Goal: Transaction & Acquisition: Purchase product/service

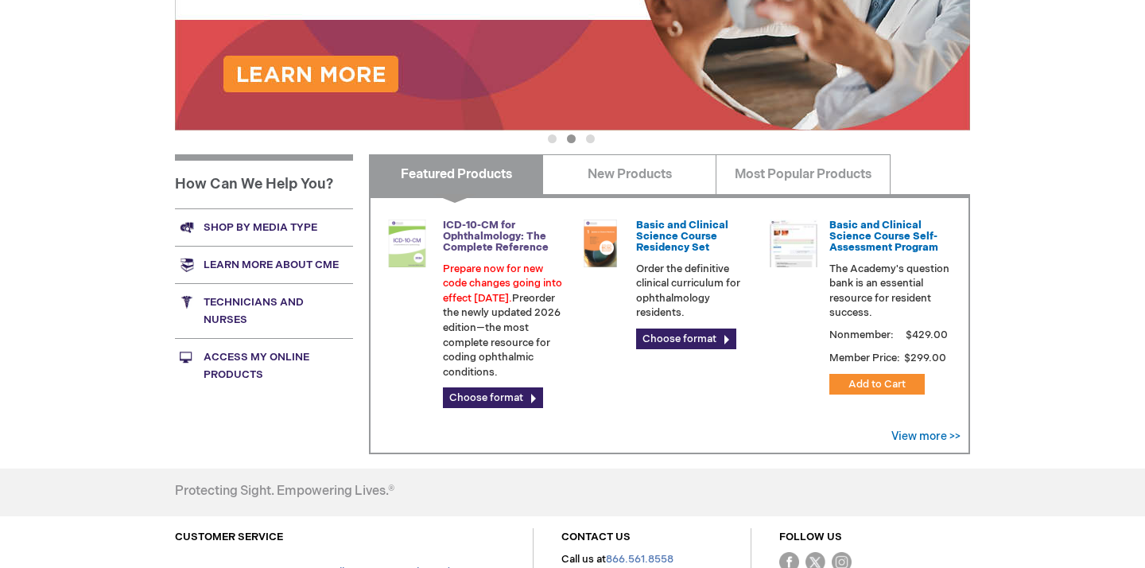
scroll to position [415, 0]
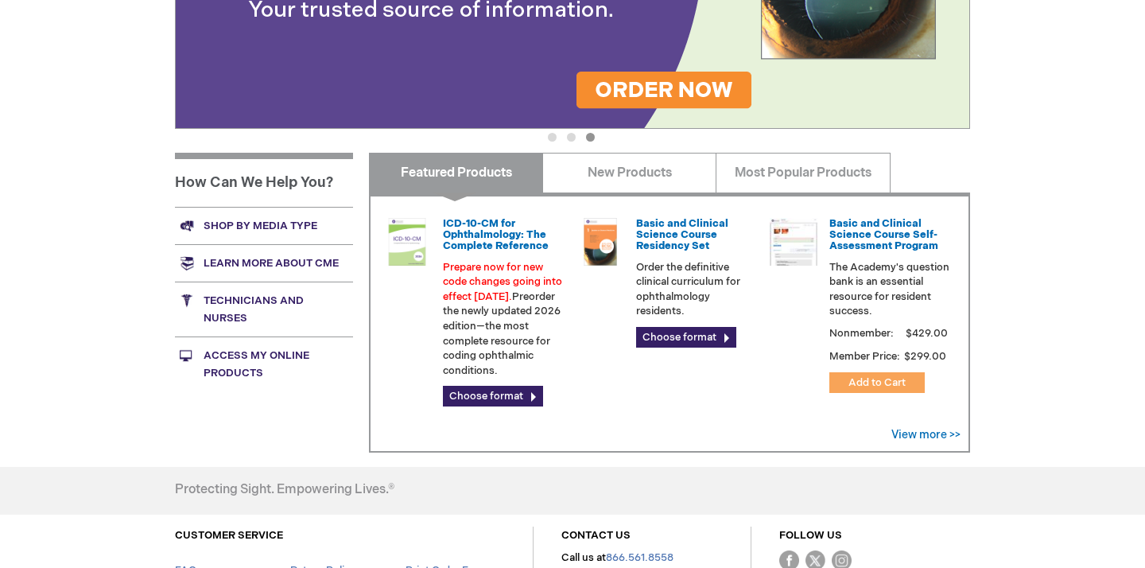
click at [888, 384] on span "Add to Cart" at bounding box center [877, 382] width 57 height 13
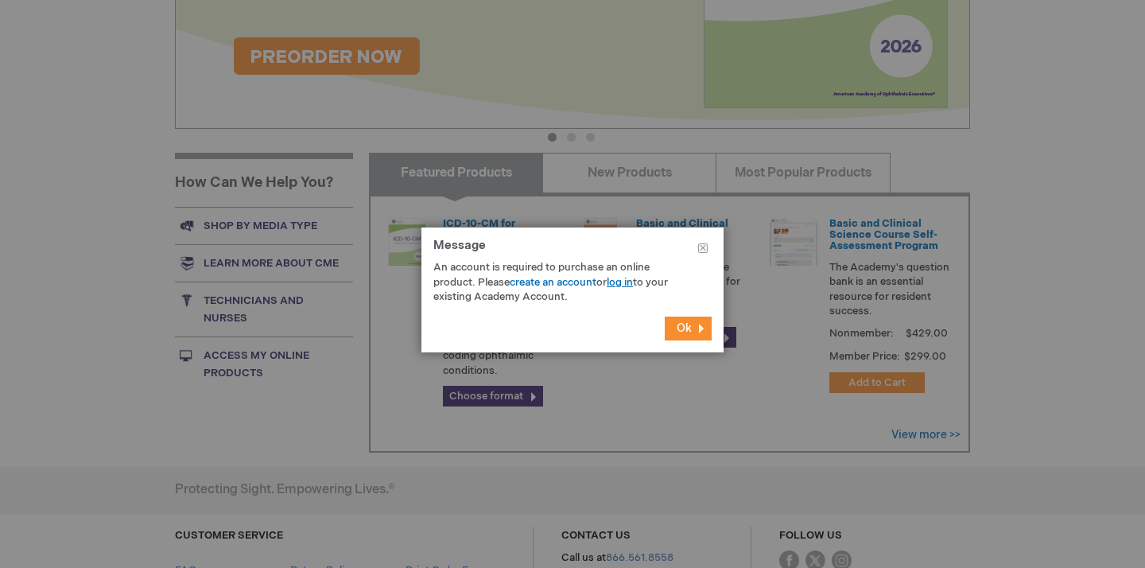
click at [623, 282] on link "log in" at bounding box center [620, 282] width 26 height 13
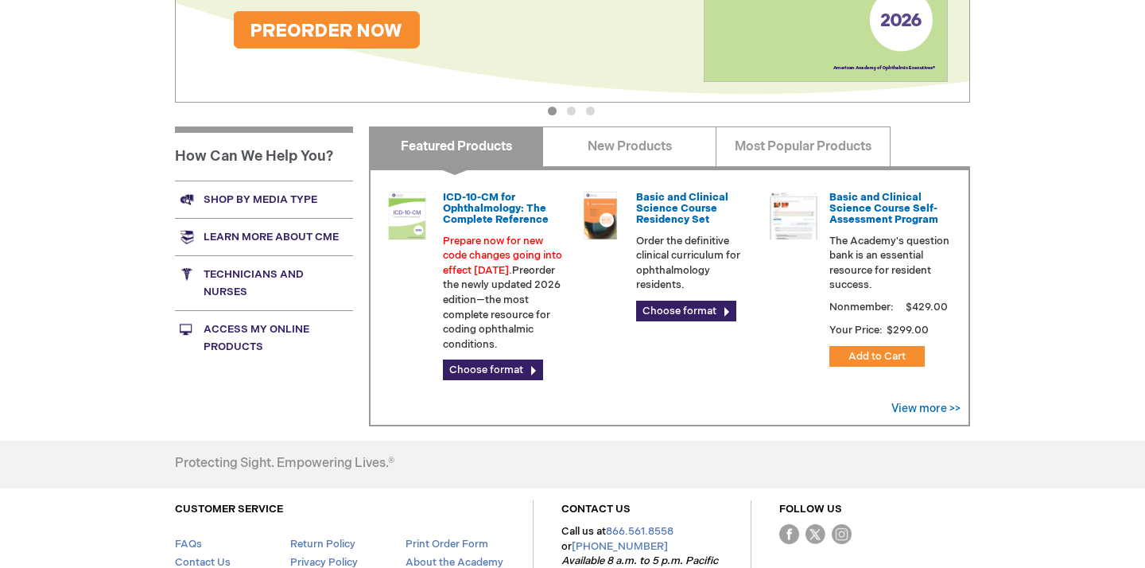
scroll to position [445, 0]
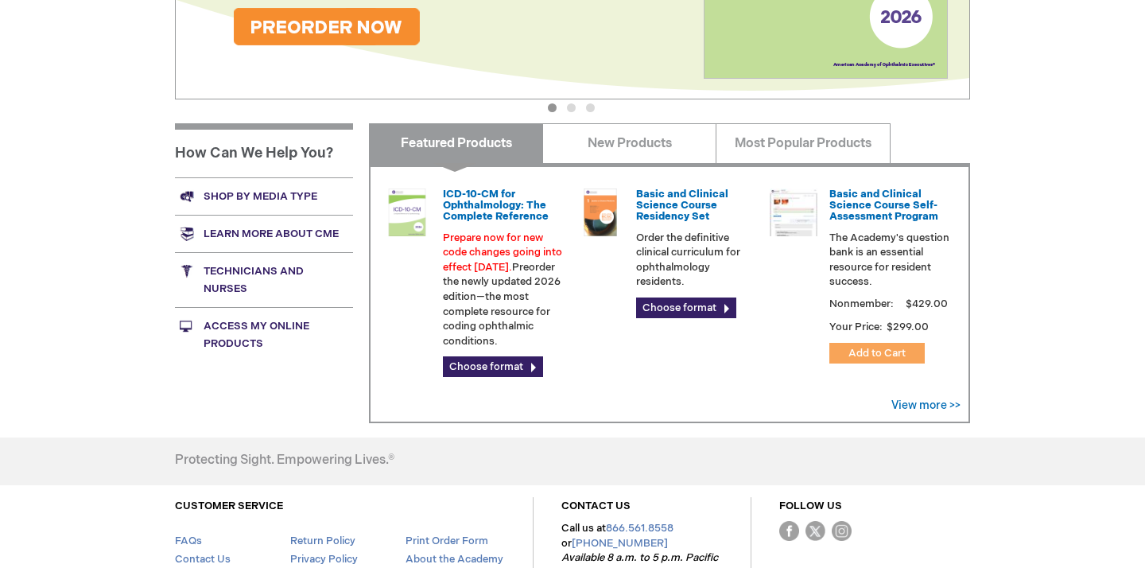
click at [875, 349] on span "Add to Cart" at bounding box center [877, 353] width 57 height 13
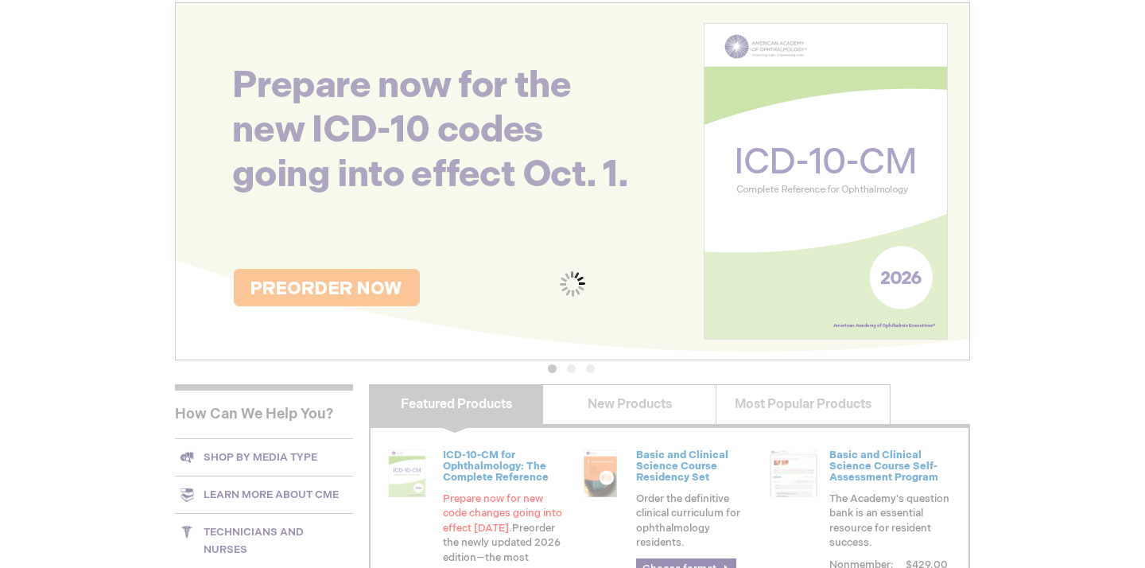
scroll to position [0, 0]
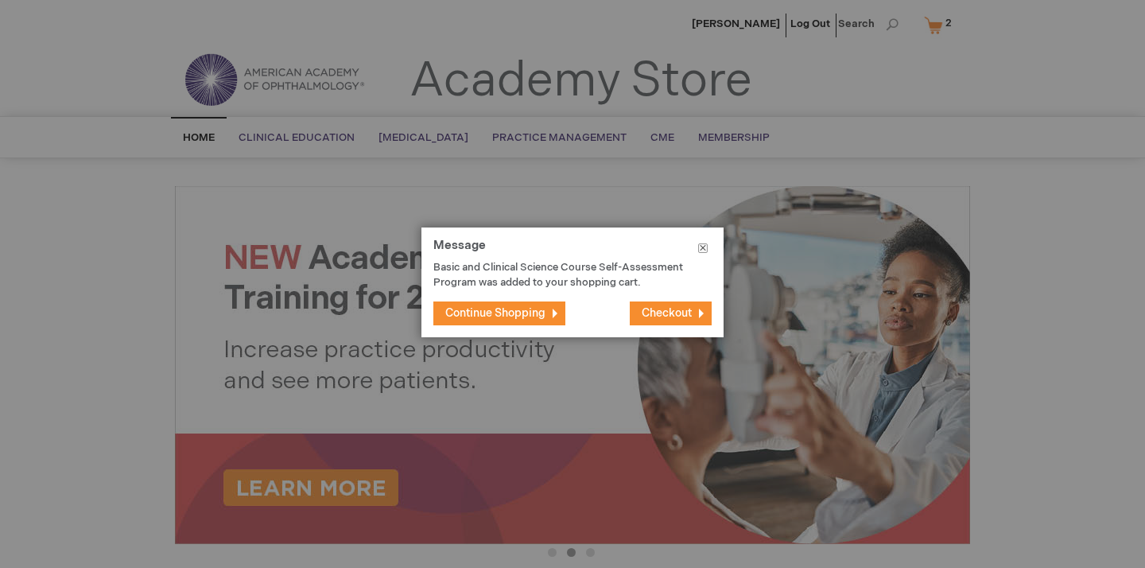
click at [705, 248] on button "Close" at bounding box center [702, 251] width 41 height 48
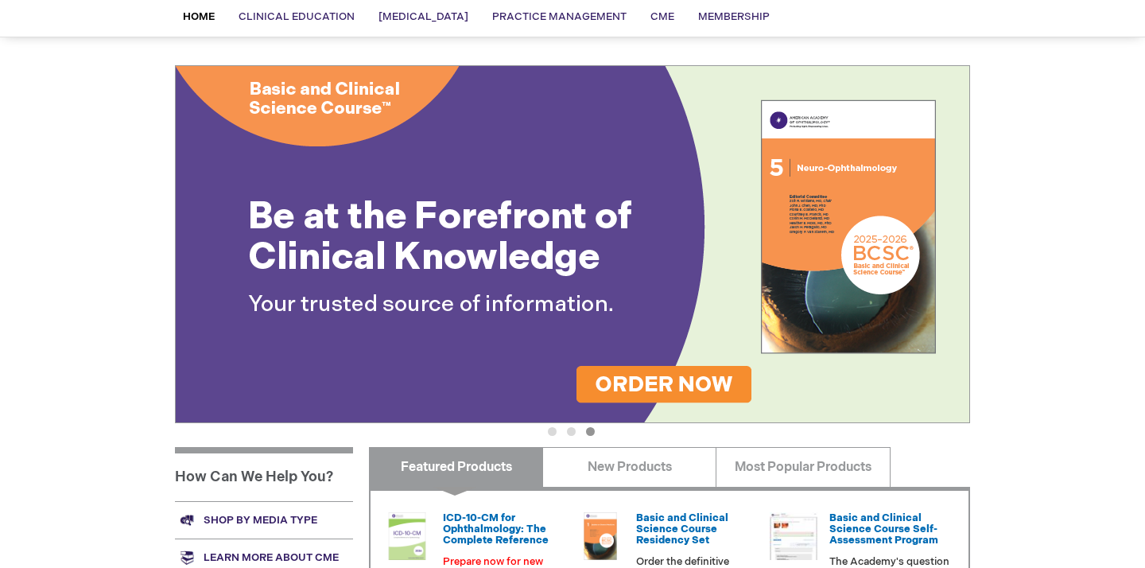
scroll to position [122, 0]
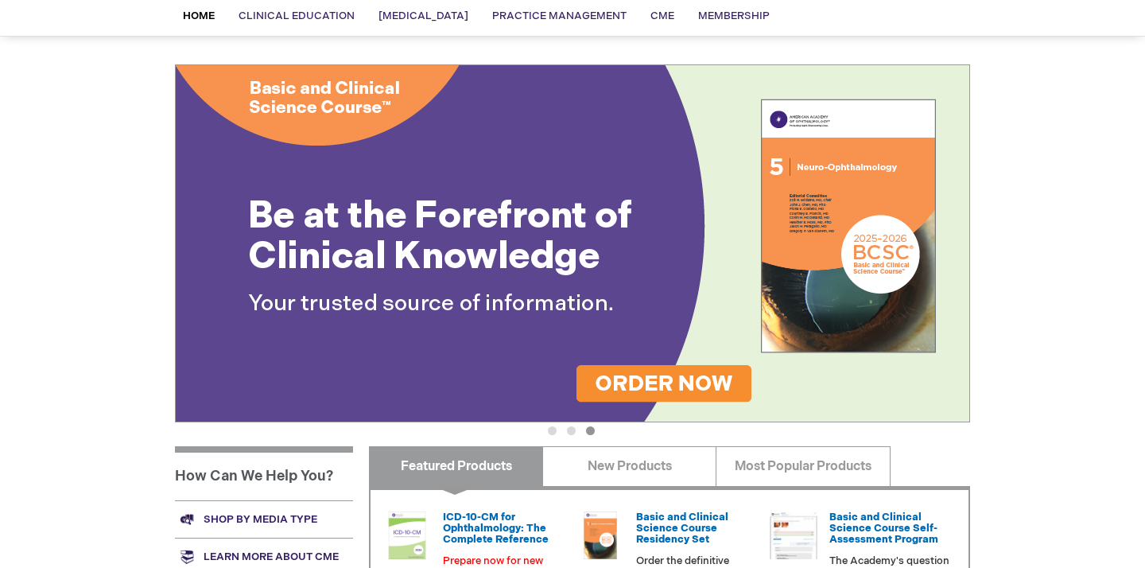
click at [575, 429] on button "2" at bounding box center [571, 430] width 9 height 9
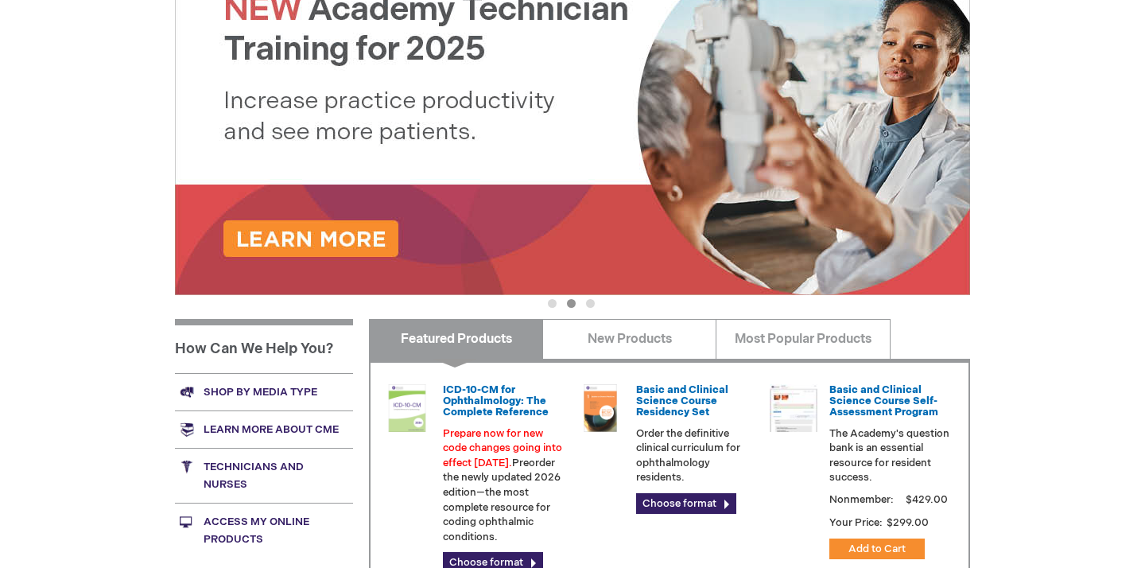
scroll to position [289, 0]
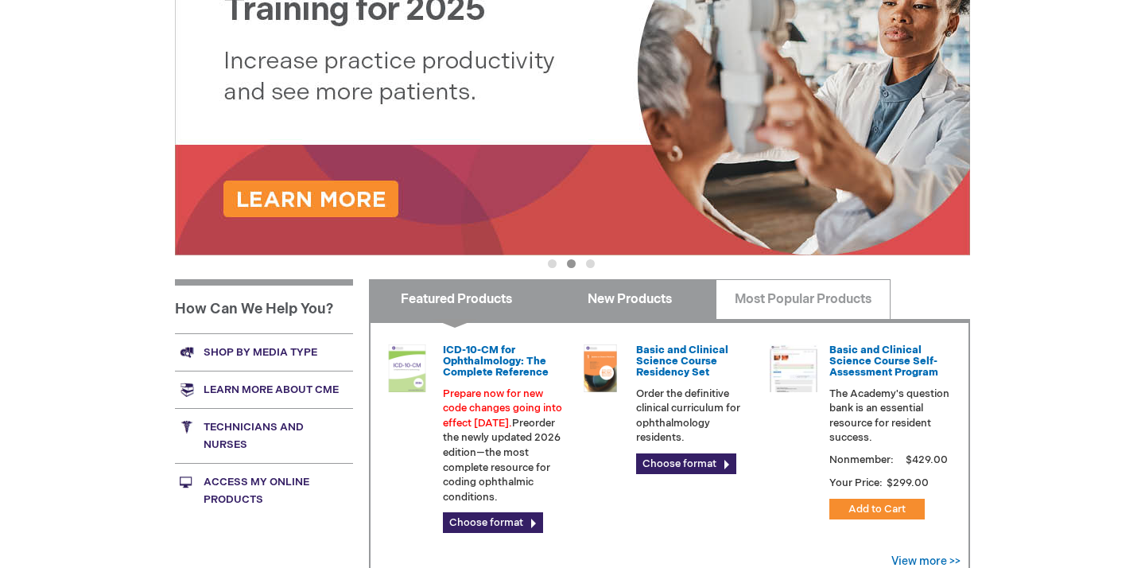
click at [682, 288] on link "New Products" at bounding box center [629, 299] width 174 height 40
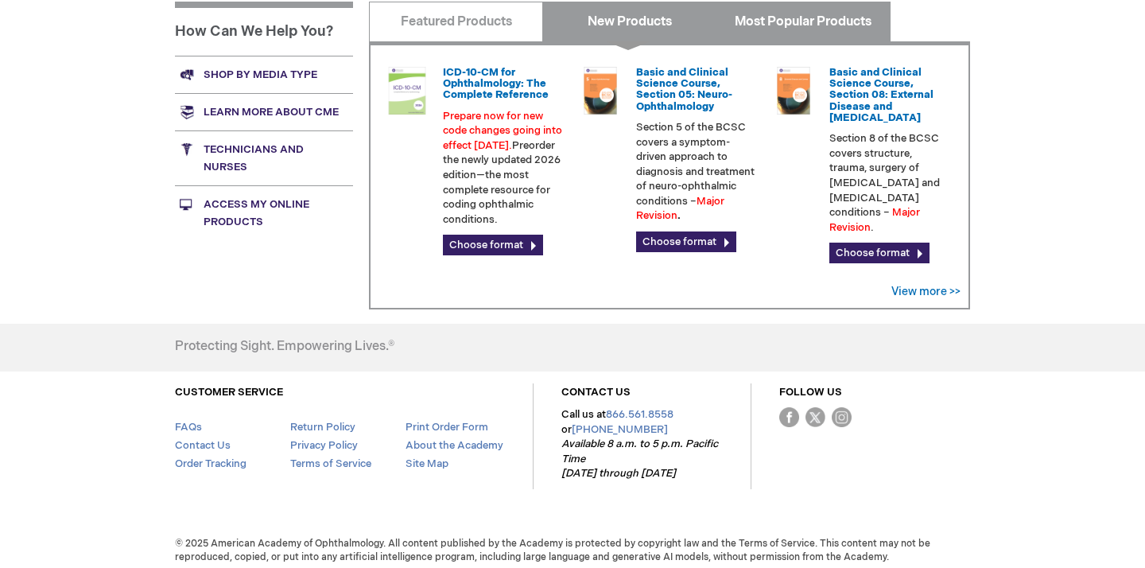
click at [742, 29] on link "Most Popular Products" at bounding box center [803, 22] width 174 height 40
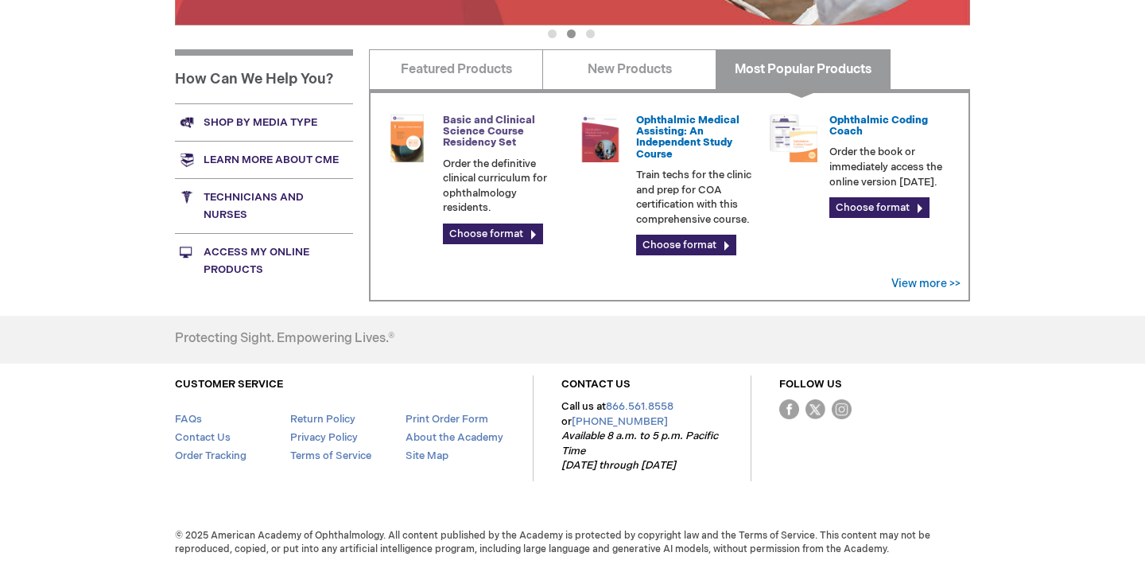
click at [508, 123] on link "Basic and Clinical Science Course Residency Set" at bounding box center [489, 132] width 92 height 36
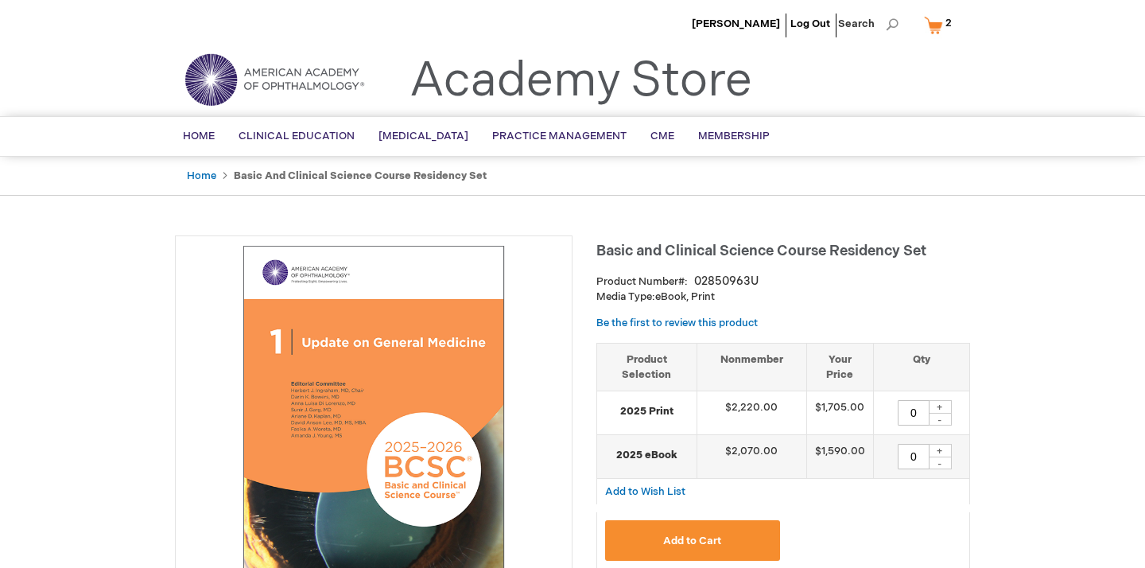
click at [943, 27] on span "2 2 items" at bounding box center [948, 23] width 11 height 19
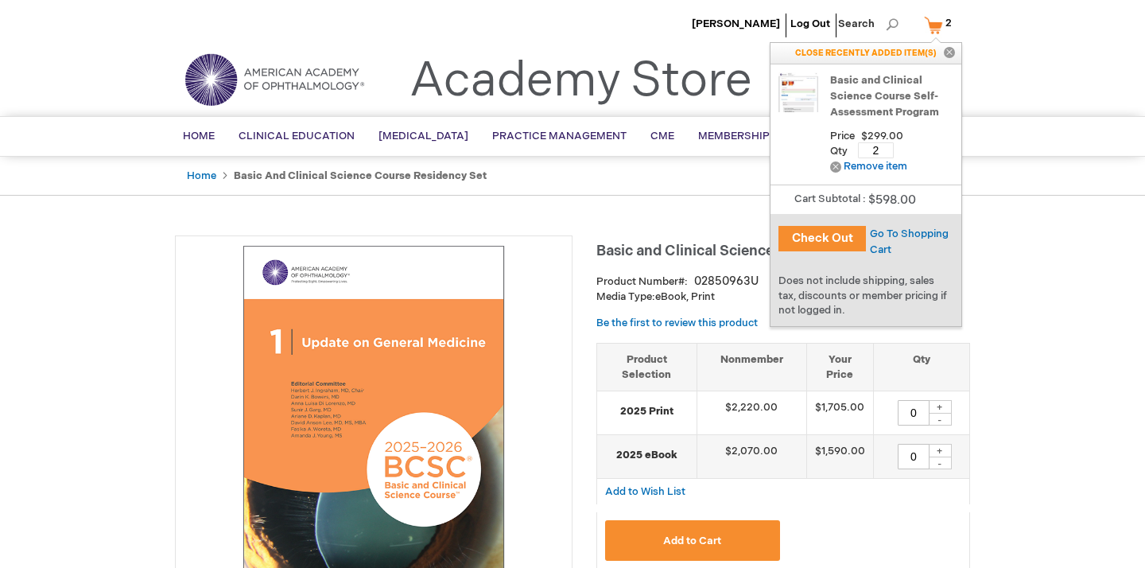
click at [879, 149] on input "2" at bounding box center [876, 150] width 36 height 16
type input "1"
click at [920, 153] on span "Update" at bounding box center [925, 150] width 36 height 13
click at [827, 236] on button "Check Out" at bounding box center [819, 238] width 87 height 25
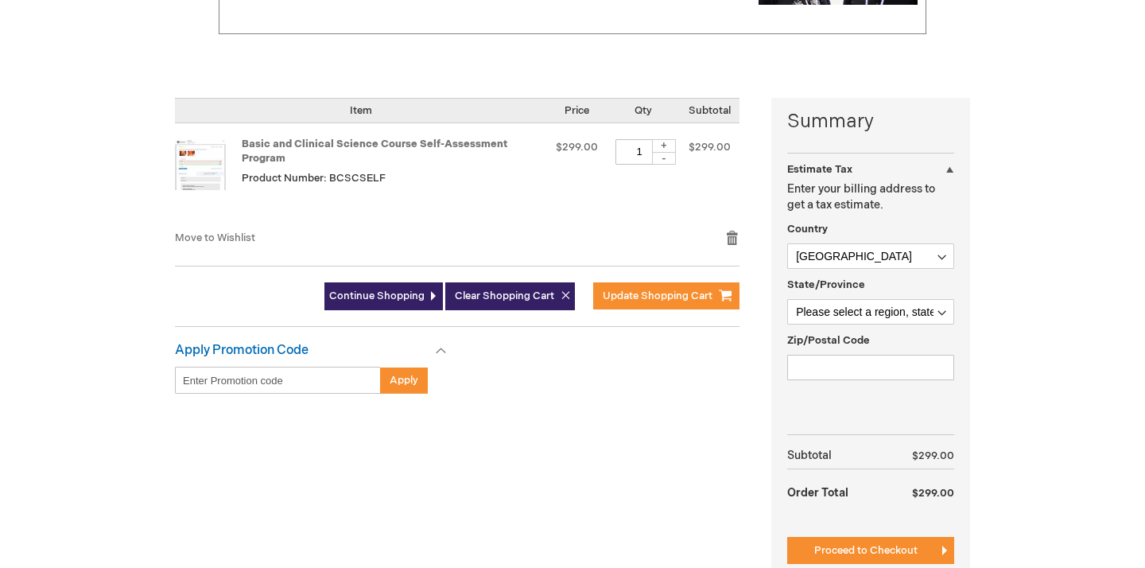
scroll to position [310, 0]
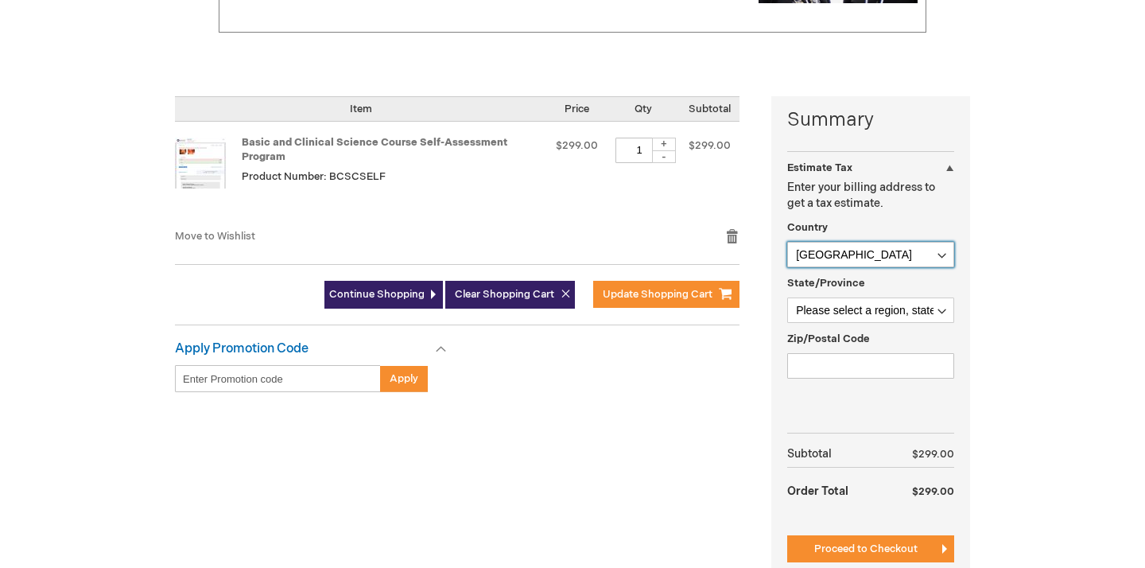
click at [858, 251] on select "Afghanistan Åland Islands Albania Algeria American Samoa Andorra Angola Anguill…" at bounding box center [870, 254] width 167 height 25
select select "CL"
click at [787, 242] on select "Afghanistan Åland Islands Albania Algeria American Samoa Andorra Angola Anguill…" at bounding box center [870, 254] width 167 height 25
click at [854, 313] on select "Please select a region, state or province. Aisén del General Carlos Ibañez del …" at bounding box center [870, 309] width 167 height 25
select select "795"
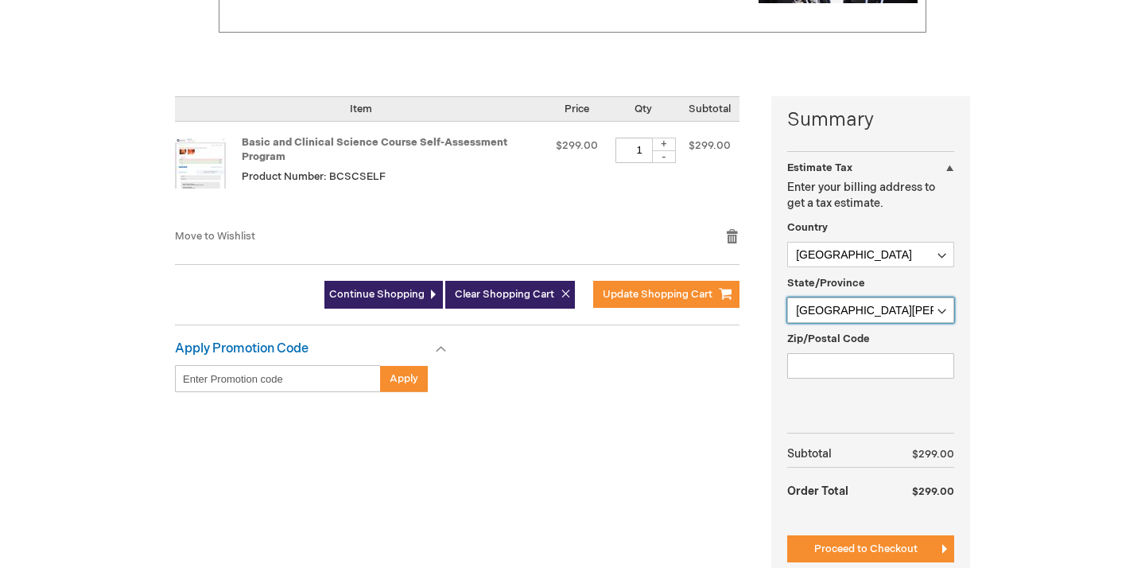
click at [787, 297] on select "Please select a region, state or province. Aisén del General Carlos Ibañez del …" at bounding box center [870, 309] width 167 height 25
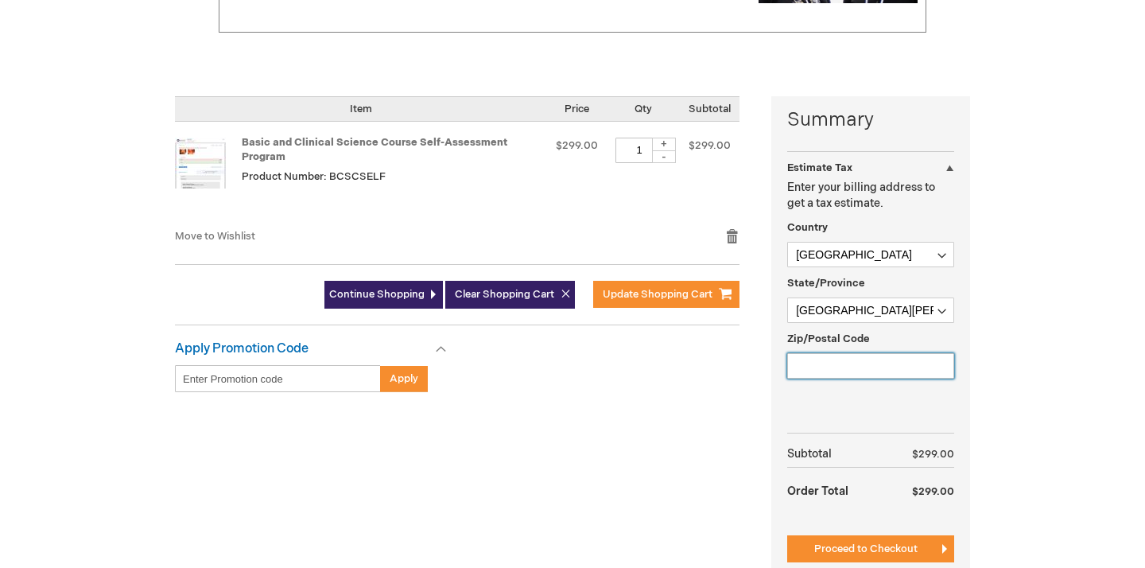
click at [830, 363] on input "Zip/Postal Code" at bounding box center [870, 365] width 167 height 25
type input "7690000"
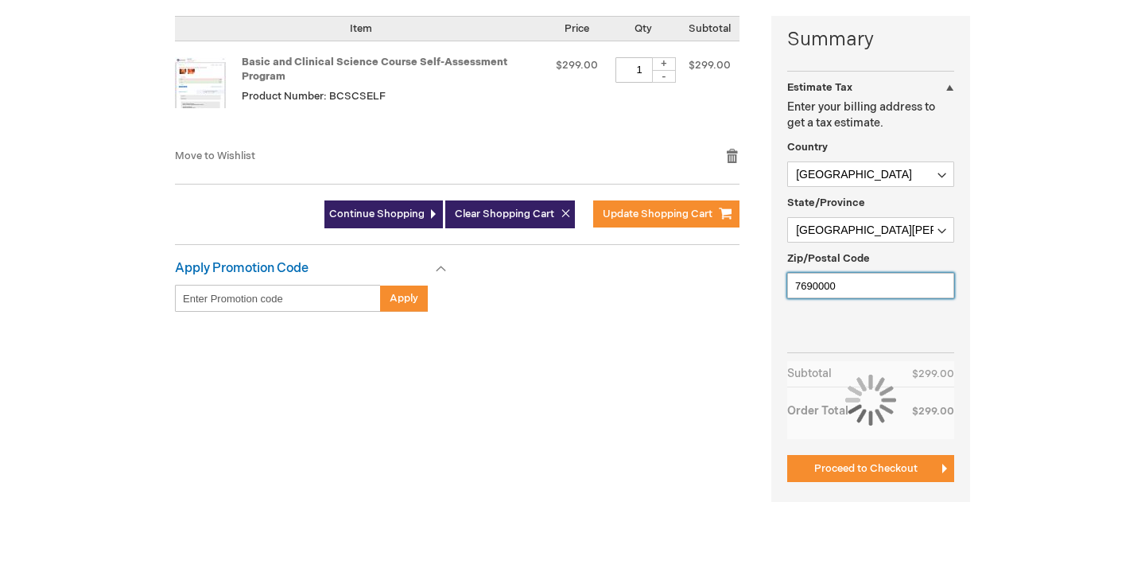
scroll to position [431, 0]
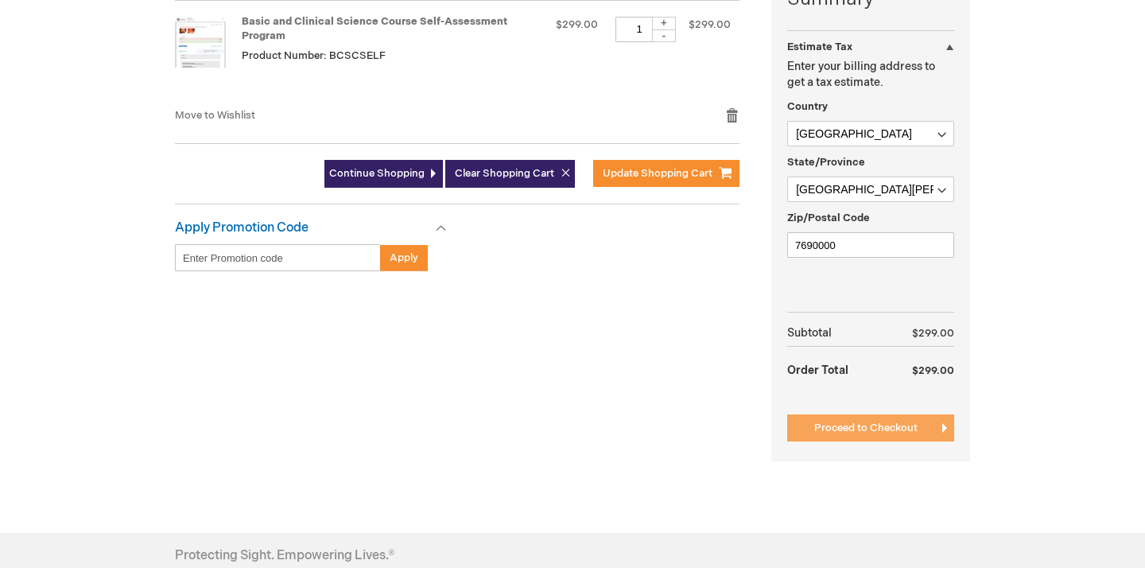
click at [857, 426] on span "Proceed to Checkout" at bounding box center [865, 427] width 103 height 13
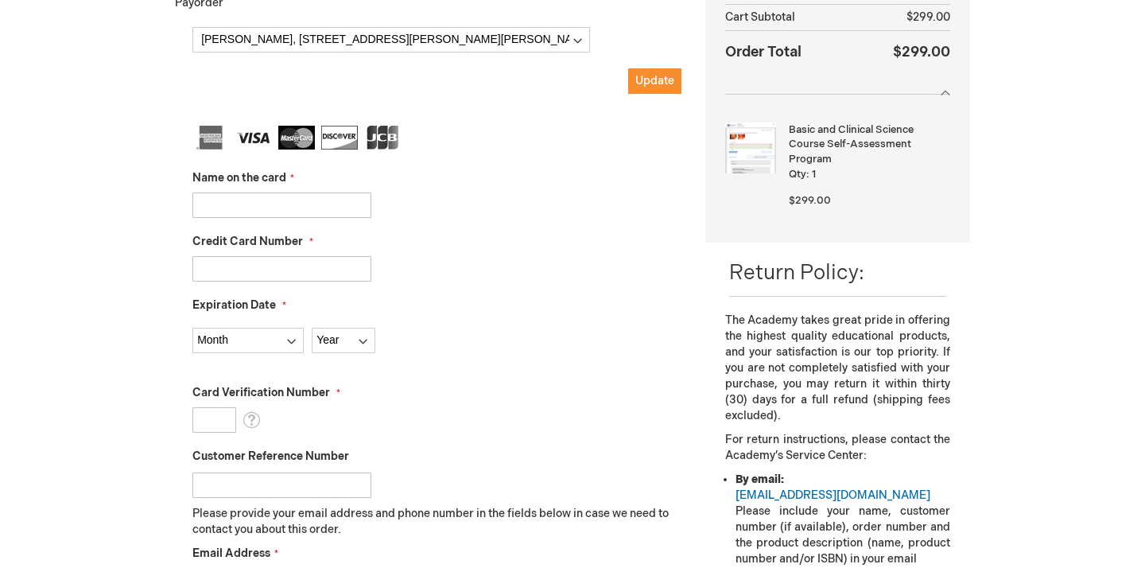
scroll to position [305, 0]
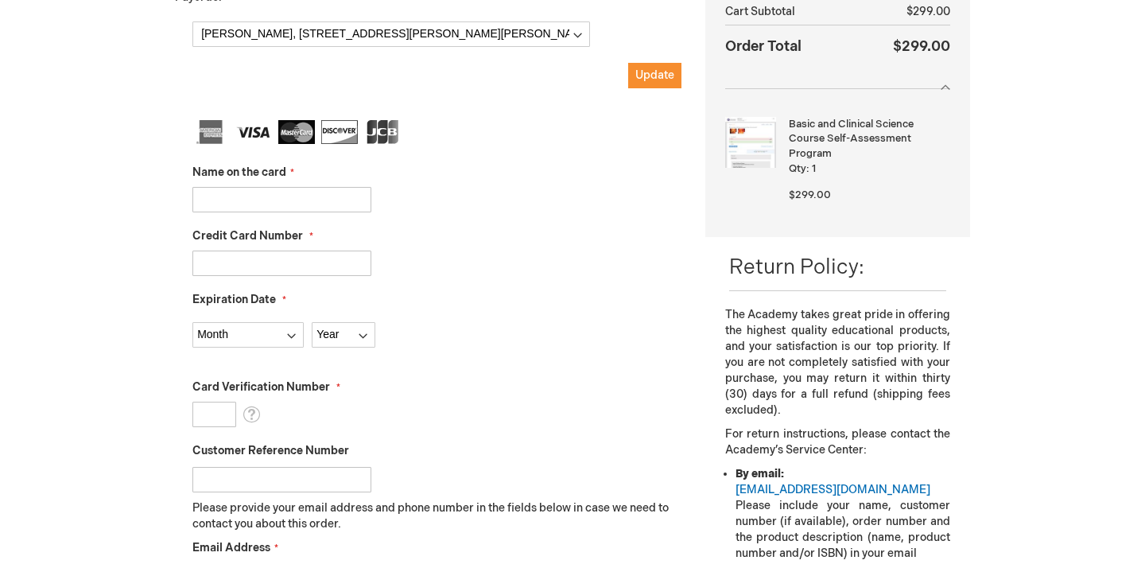
click at [339, 196] on input "Name on the card" at bounding box center [281, 199] width 179 height 25
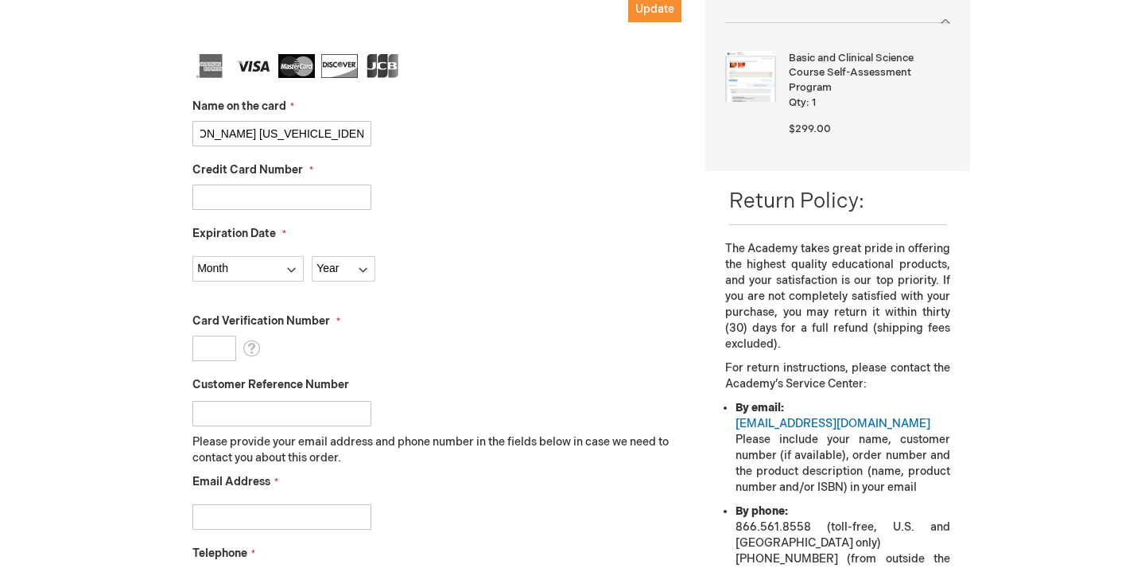
scroll to position [0, 36]
drag, startPoint x: 266, startPoint y: 133, endPoint x: 371, endPoint y: 134, distance: 104.2
click at [371, 134] on input "[PERSON_NAME] [US_VEHICLE_IDENTIFICATION_NUMBER]" at bounding box center [281, 133] width 179 height 25
type input "[PERSON_NAME] M"
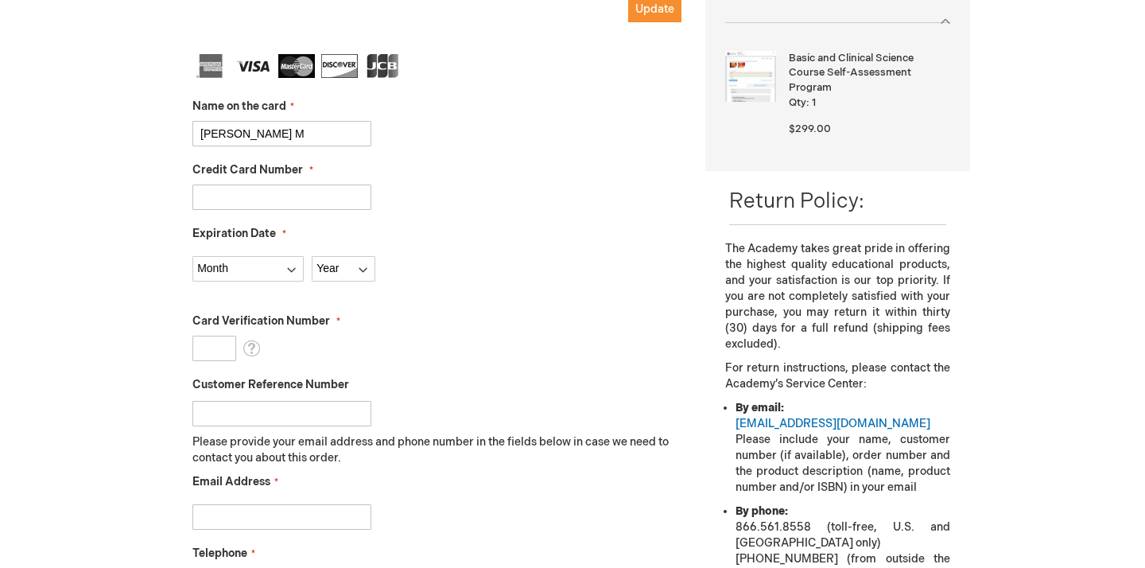
click at [335, 191] on input "Credit Card Number" at bounding box center [281, 197] width 179 height 25
paste input "[CREDIT_CARD_NUMBER]"
type input "[CREDIT_CARD_NUMBER]"
click at [281, 274] on select "Month [DATE] - [DATE] - [DATE] - [DATE] - [DATE] - [DATE] - [DATE] - [DATE] - […" at bounding box center [247, 268] width 111 height 25
select select "2"
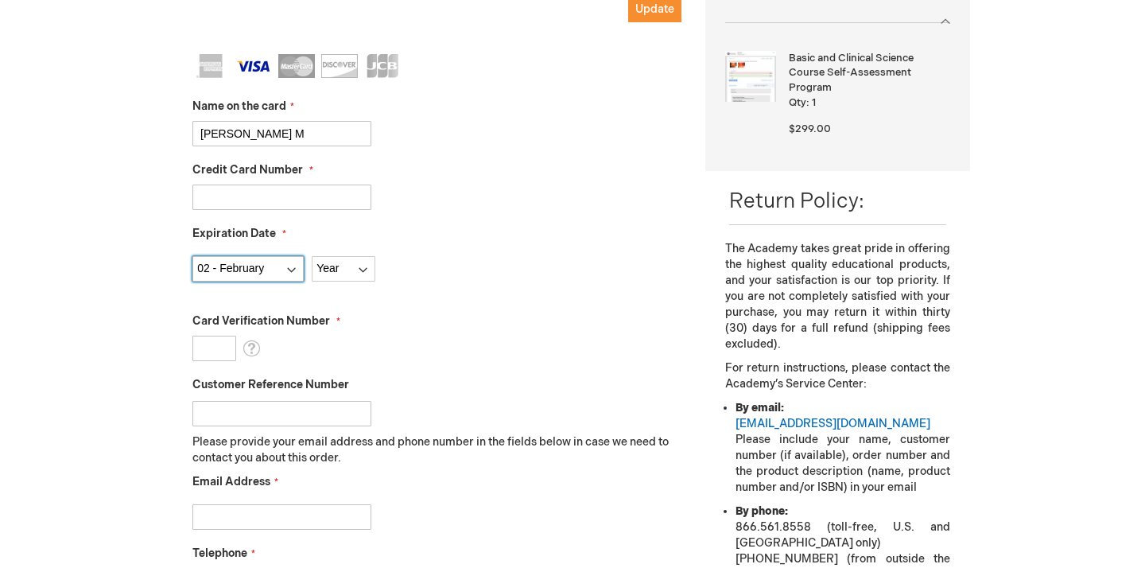
click at [192, 256] on select "Month [DATE] - [DATE] - [DATE] - [DATE] - [DATE] - [DATE] - [DATE] - [DATE] - […" at bounding box center [247, 268] width 111 height 25
click at [339, 261] on select "Year [DATE] 2026 2027 2028 2029 2030 2031 2032 2033 2034 2035" at bounding box center [344, 268] width 64 height 25
select select "2030"
click at [312, 256] on select "Year [DATE] 2026 2027 2028 2029 2030 2031 2032 2033 2034 2035" at bounding box center [344, 268] width 64 height 25
click at [220, 348] on input "Card Verification Number" at bounding box center [214, 348] width 44 height 25
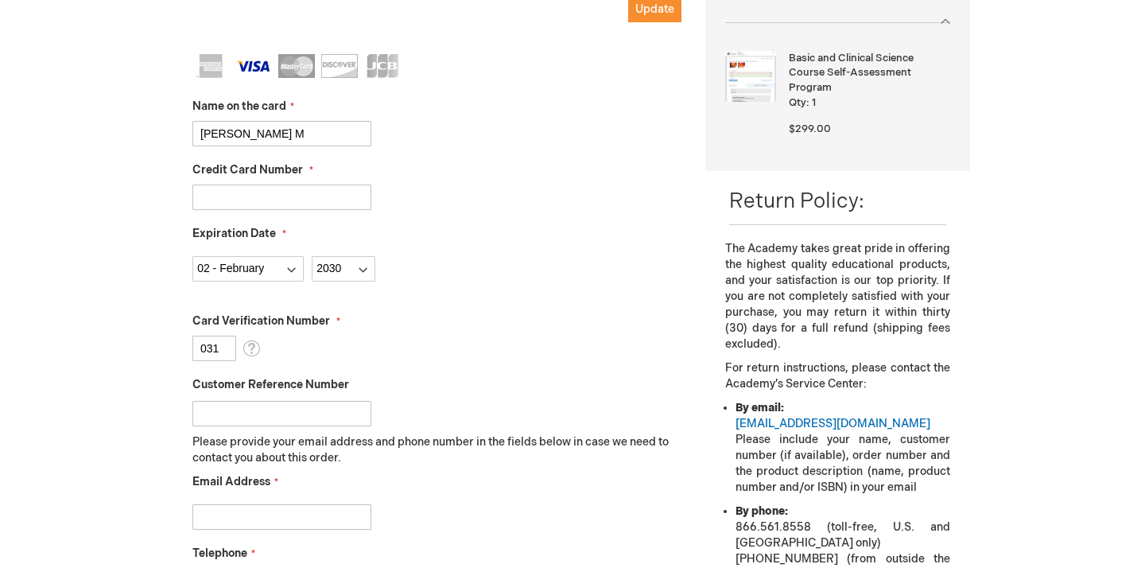
type input "031"
click at [240, 410] on input "Customer Reference Number" at bounding box center [281, 413] width 179 height 25
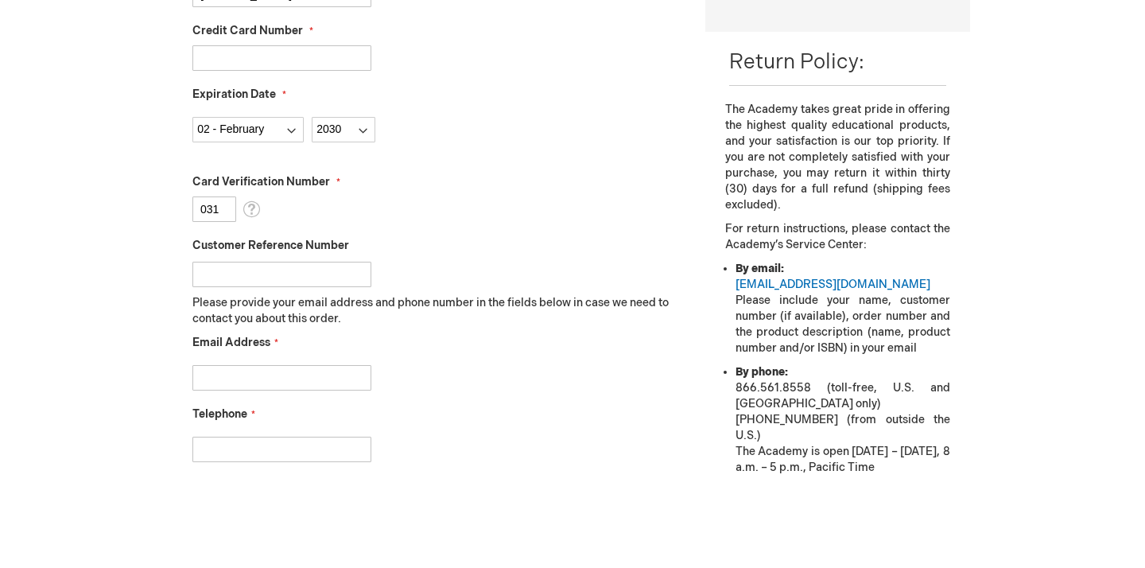
scroll to position [512, 0]
click at [245, 376] on input "Email Address" at bounding box center [281, 375] width 179 height 25
click at [277, 381] on input "fvinuelam" at bounding box center [281, 375] width 179 height 25
type input "fvinuelam@gmail.com"
click at [244, 452] on input "Telephone" at bounding box center [281, 447] width 179 height 25
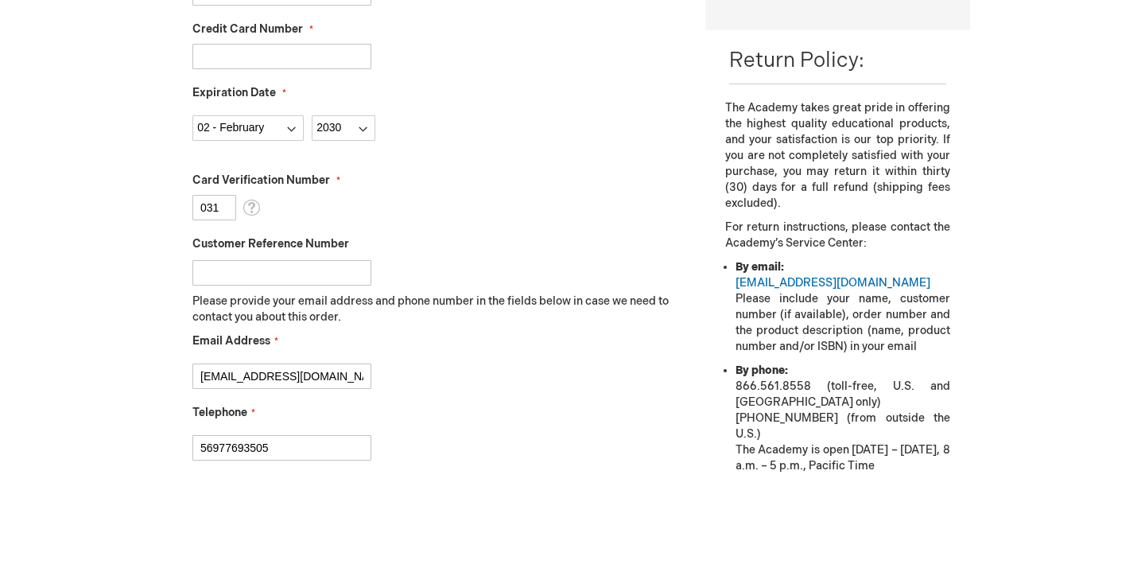
type input "56977693505"
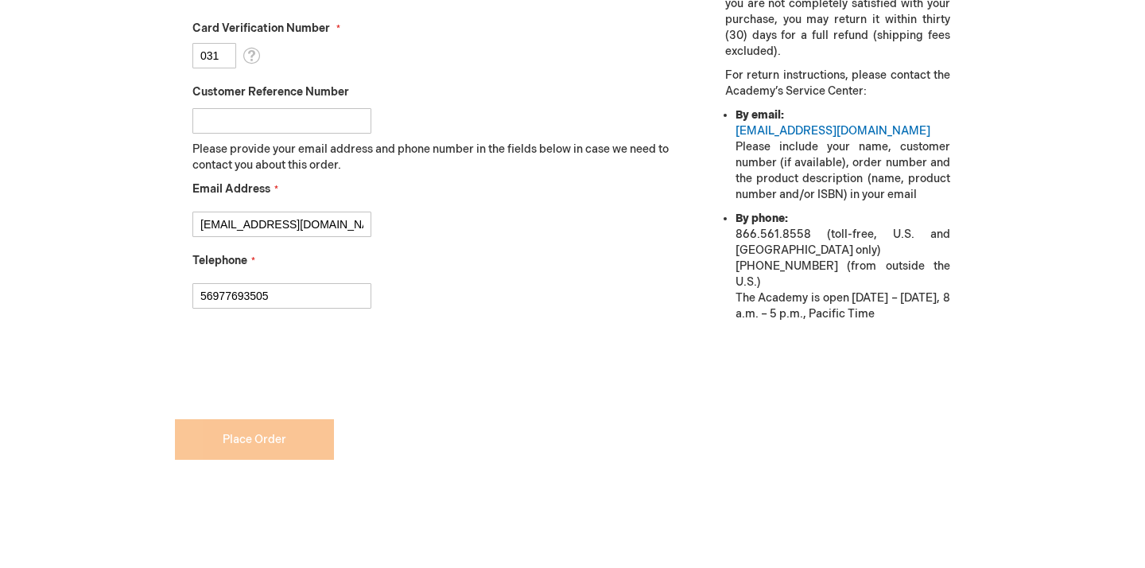
checkbox input "true"
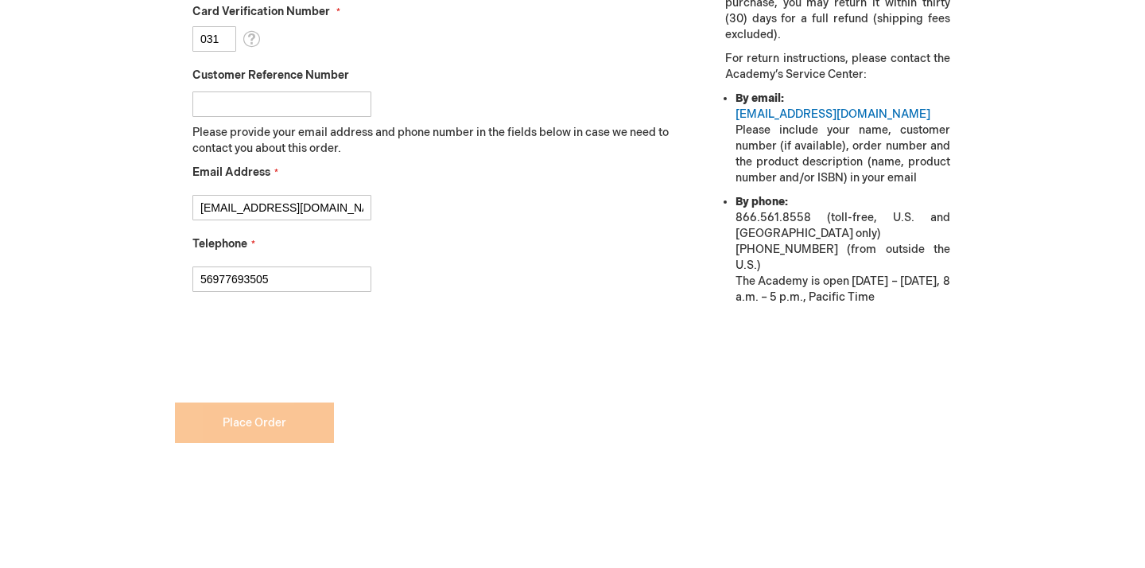
click at [286, 421] on form "Payment Information Payment Method Payorder My billing and shipping address are…" at bounding box center [428, 14] width 507 height 954
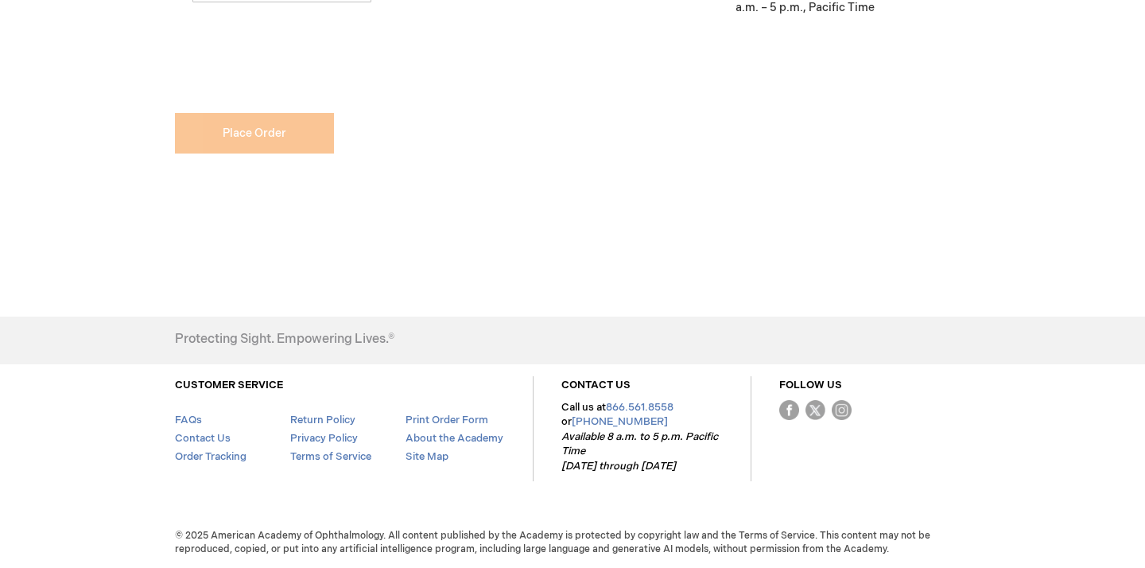
scroll to position [813, 0]
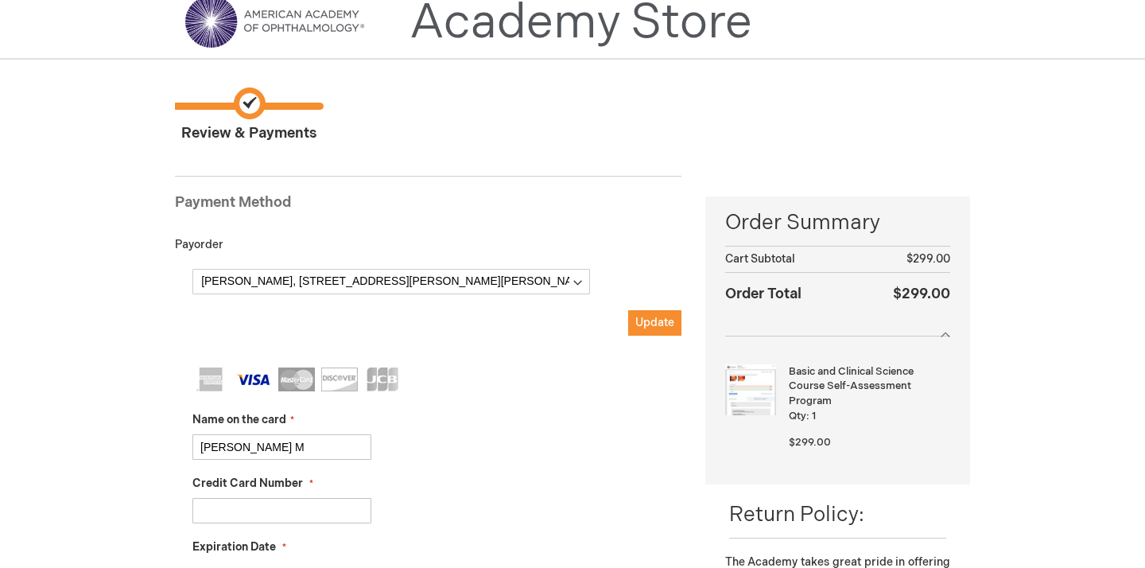
scroll to position [49, 0]
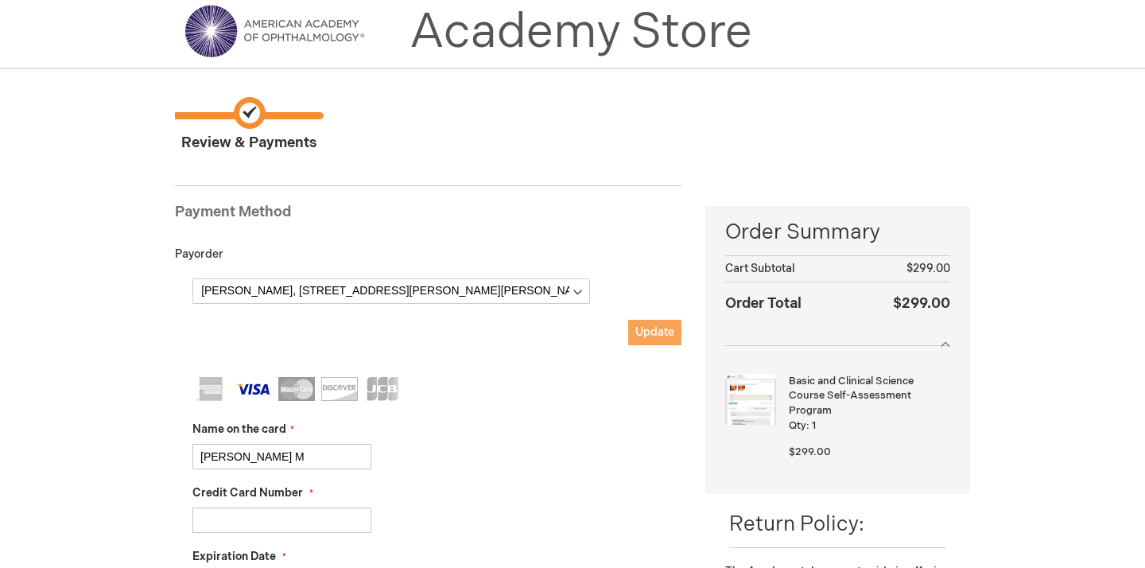
click at [639, 337] on span "Update" at bounding box center [654, 332] width 39 height 14
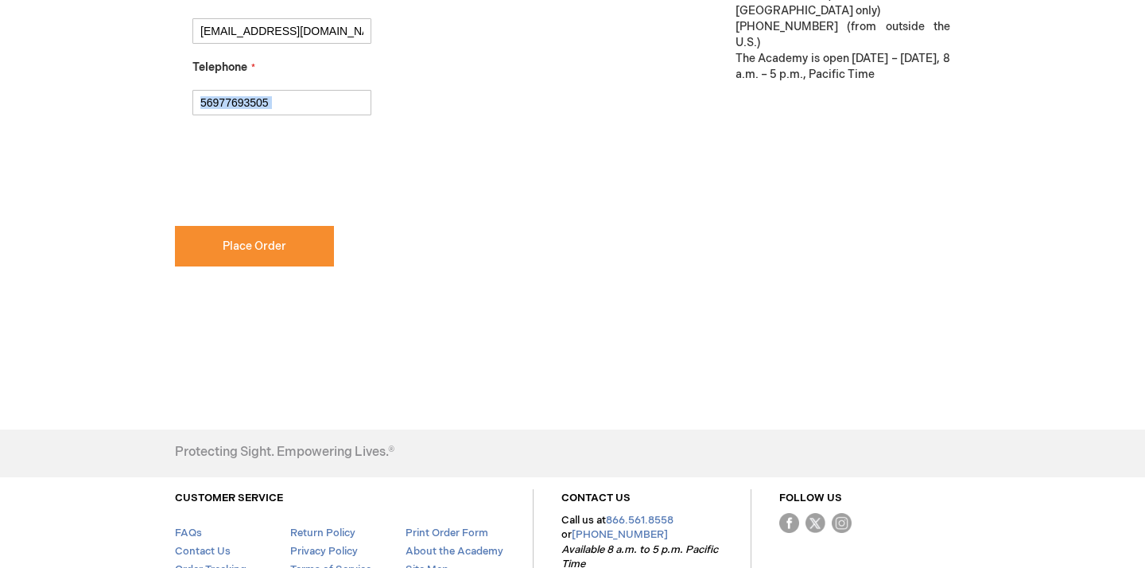
scroll to position [903, 0]
click at [275, 251] on span "Place Order" at bounding box center [255, 247] width 64 height 14
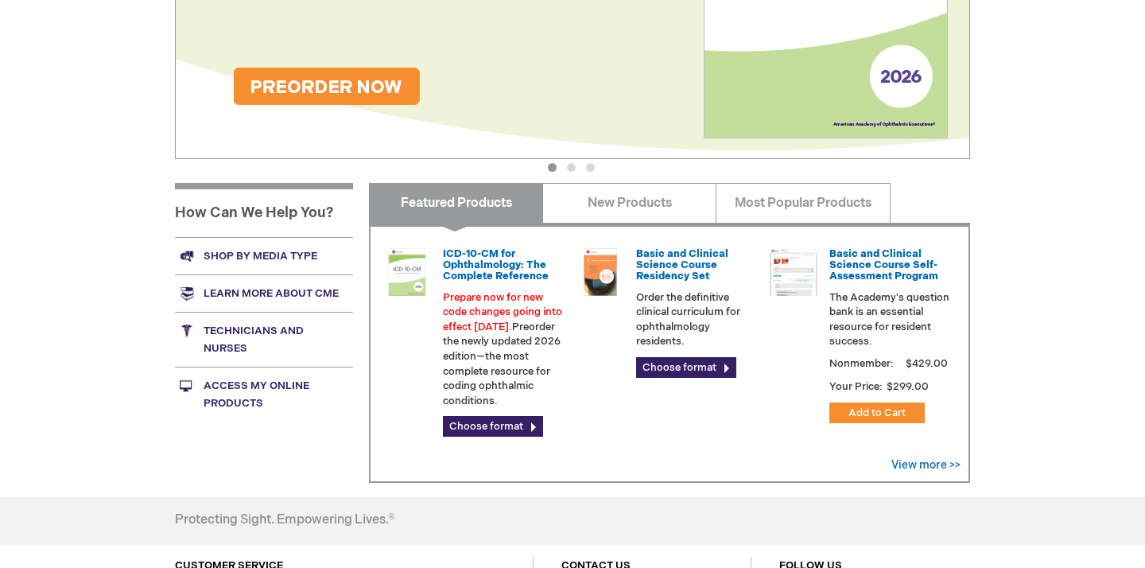
scroll to position [386, 0]
click at [635, 232] on div "ICD-10-CM for Ophthalmology: The Complete Reference Prepare now for new code ch…" at bounding box center [669, 352] width 601 height 260
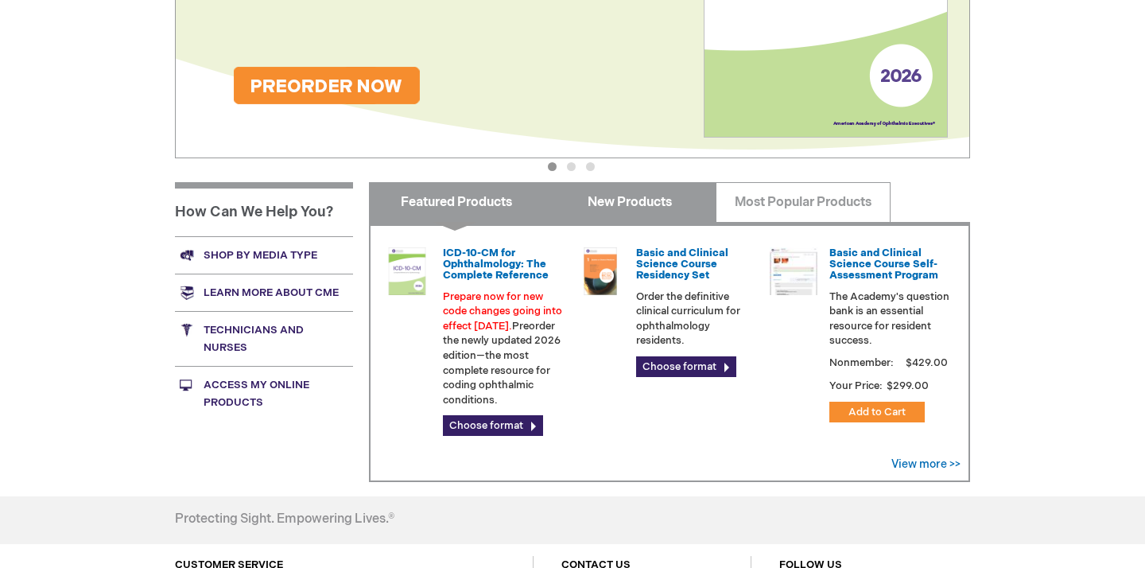
click at [637, 212] on link "New Products" at bounding box center [629, 202] width 174 height 40
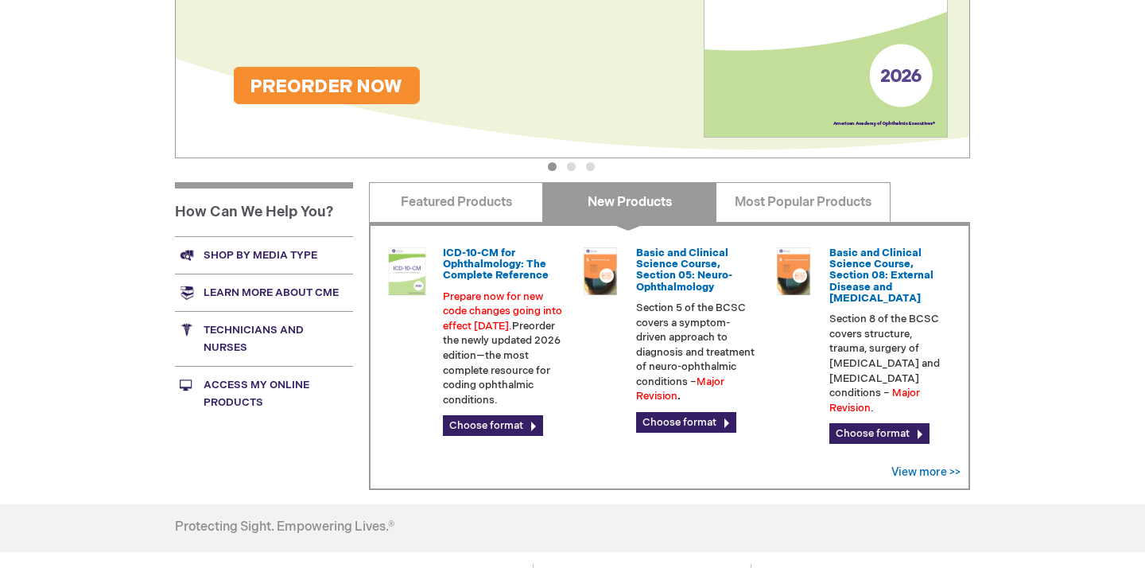
click at [621, 199] on link "New Products" at bounding box center [629, 202] width 174 height 40
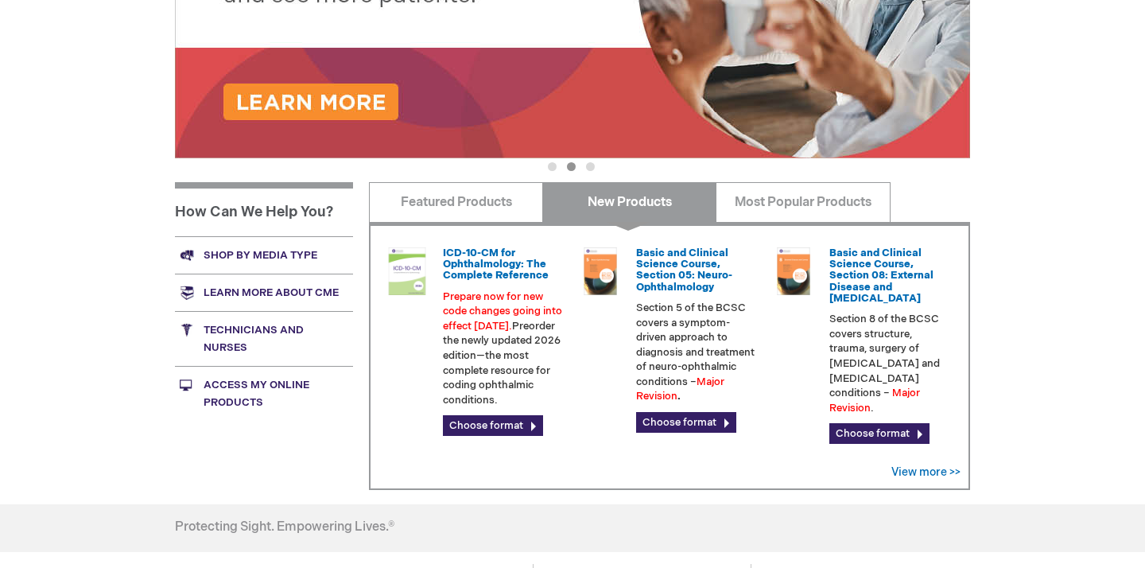
click at [625, 209] on link "New Products" at bounding box center [629, 202] width 174 height 40
